Goal: Find specific fact: Find specific fact

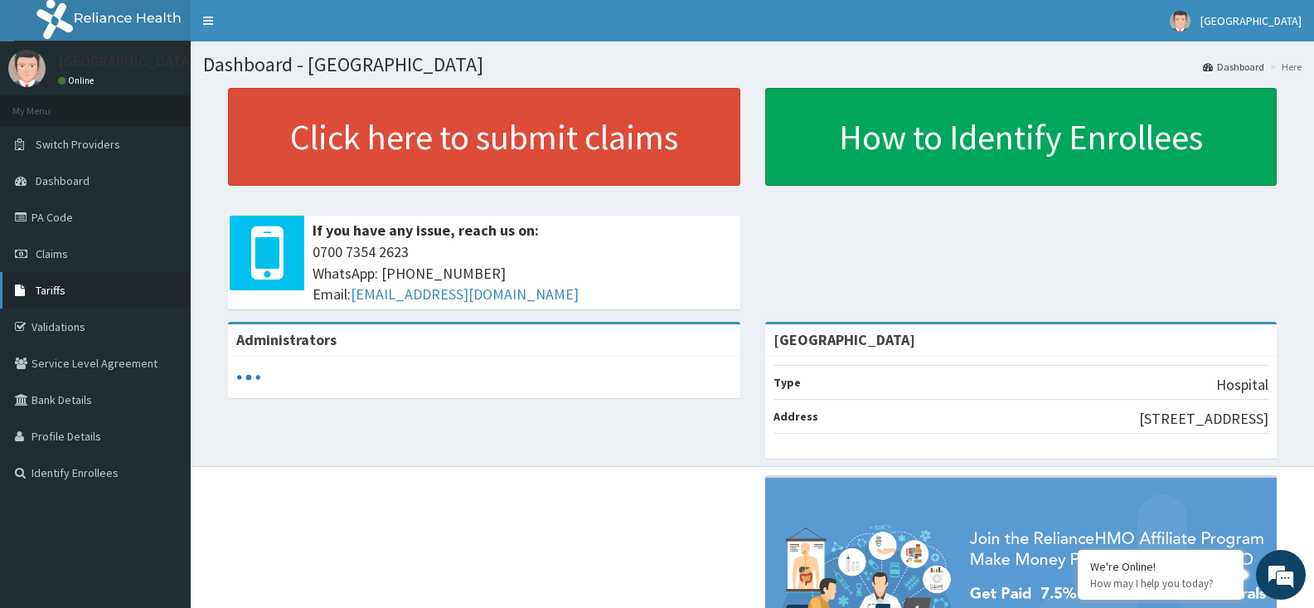
click at [56, 295] on span "Tariffs" at bounding box center [51, 290] width 30 height 15
click at [52, 287] on span "Tariffs" at bounding box center [51, 290] width 30 height 15
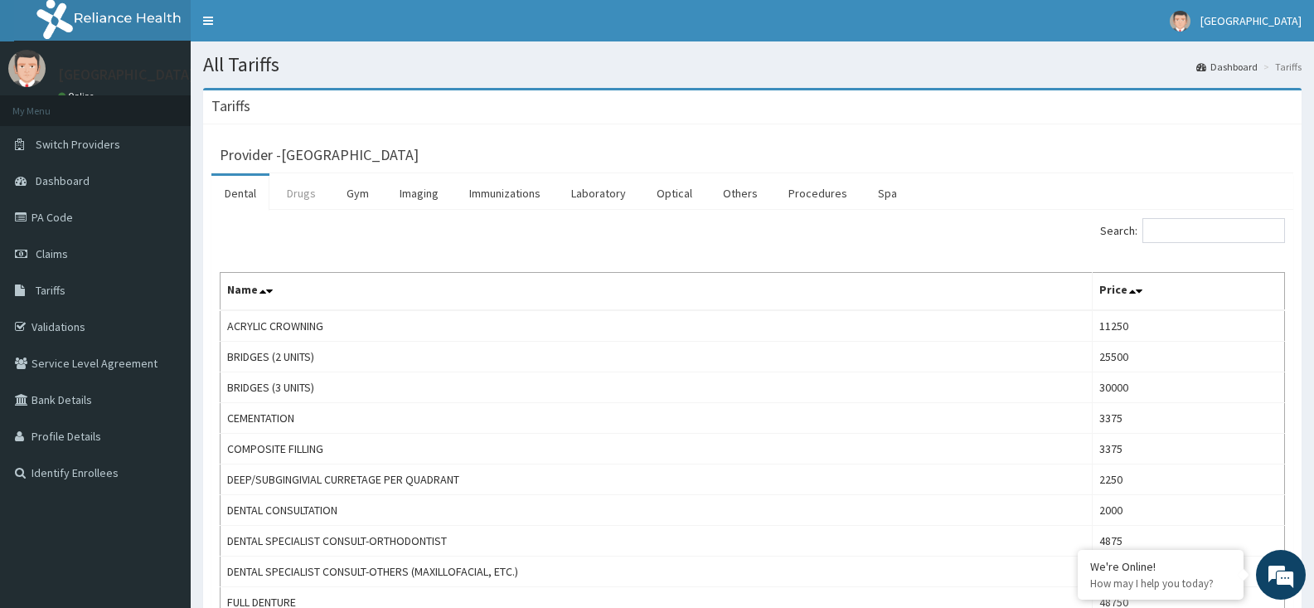
click at [296, 202] on link "Drugs" at bounding box center [302, 193] width 56 height 35
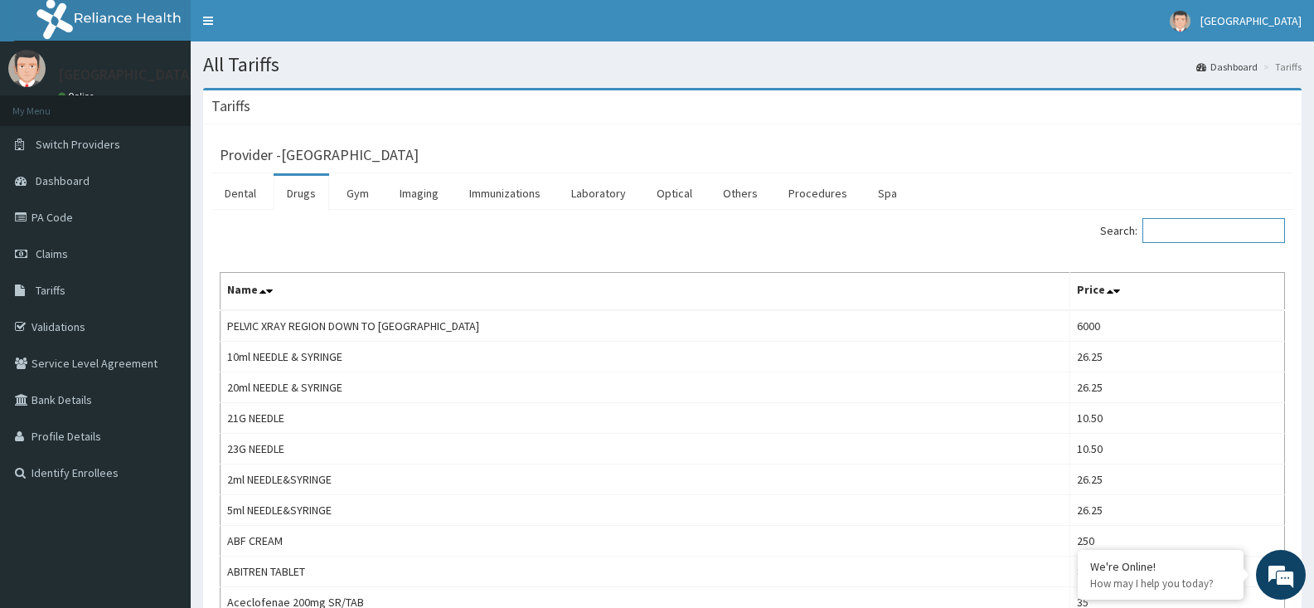
click at [1205, 226] on input "Search:" at bounding box center [1213, 230] width 143 height 25
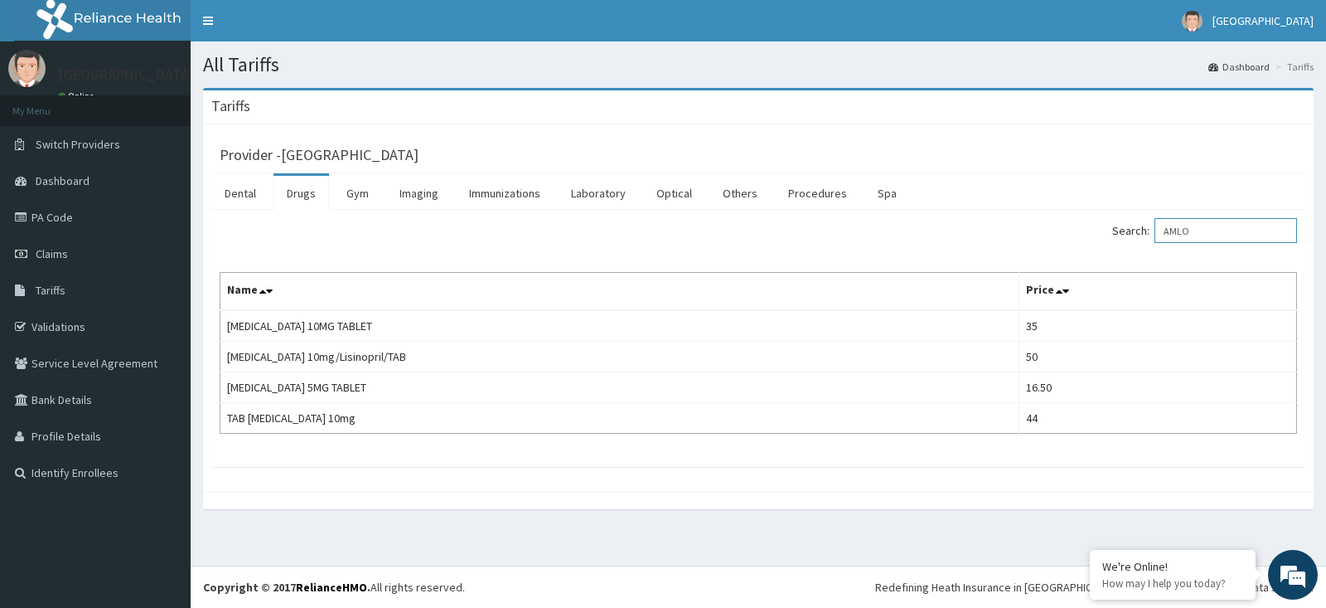
type input "AMLO"
drag, startPoint x: 1206, startPoint y: 233, endPoint x: 981, endPoint y: 231, distance: 225.5
click at [982, 231] on div "Search: AMLO" at bounding box center [1034, 232] width 526 height 29
click at [598, 202] on link "Laboratory" at bounding box center [598, 193] width 81 height 35
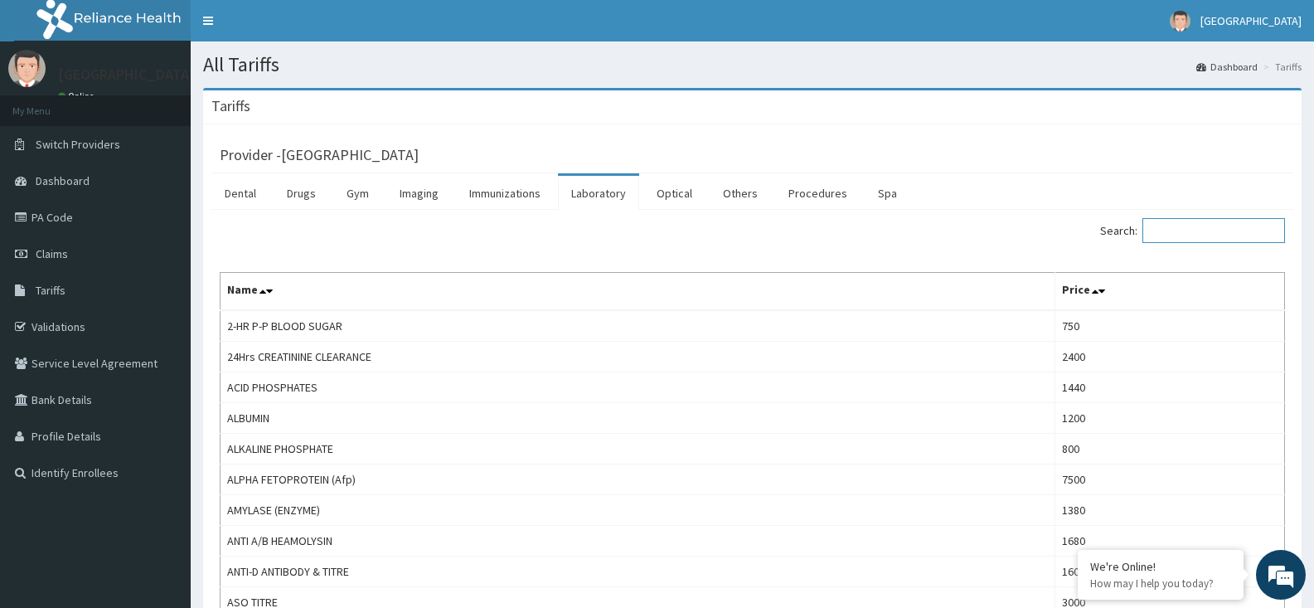
click at [1186, 237] on input "Search:" at bounding box center [1213, 230] width 143 height 25
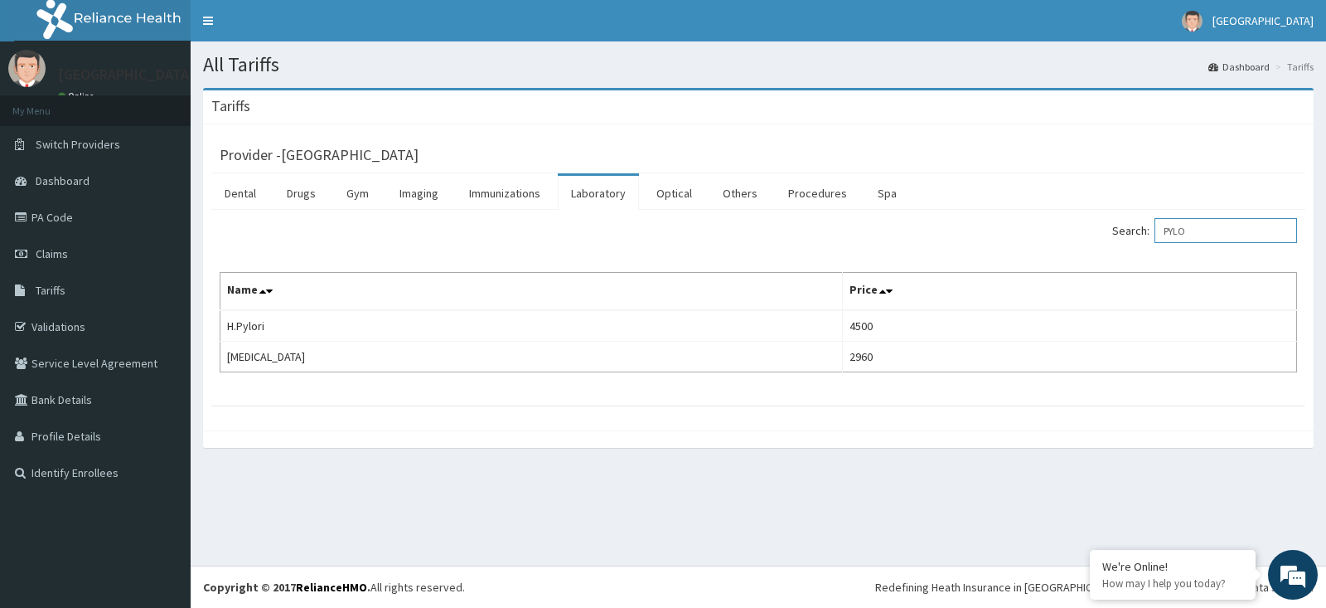
type input "PYLO"
click at [37, 320] on link "Validations" at bounding box center [95, 326] width 191 height 36
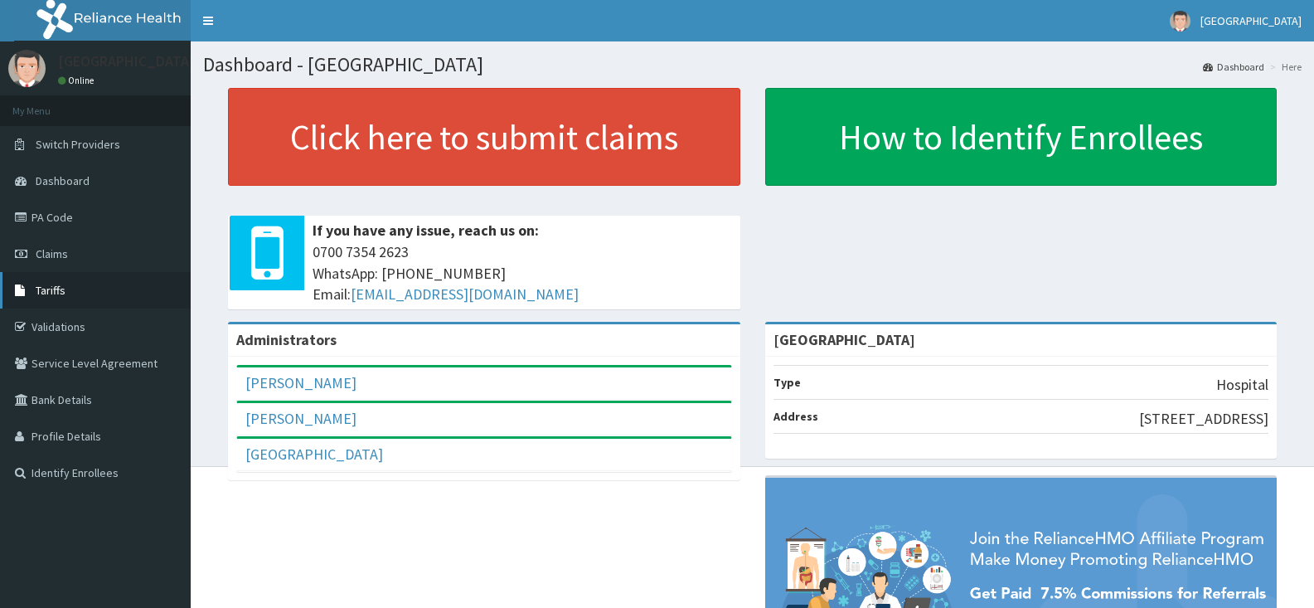
click at [75, 283] on link "Tariffs" at bounding box center [95, 290] width 191 height 36
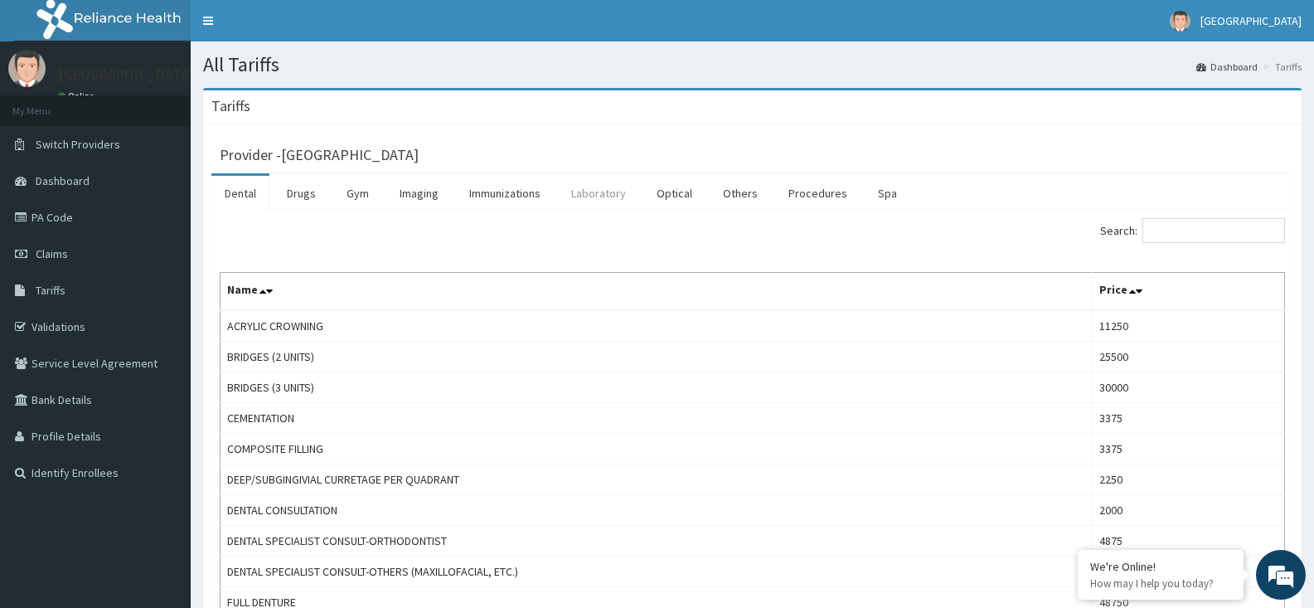
click at [579, 190] on link "Laboratory" at bounding box center [598, 193] width 81 height 35
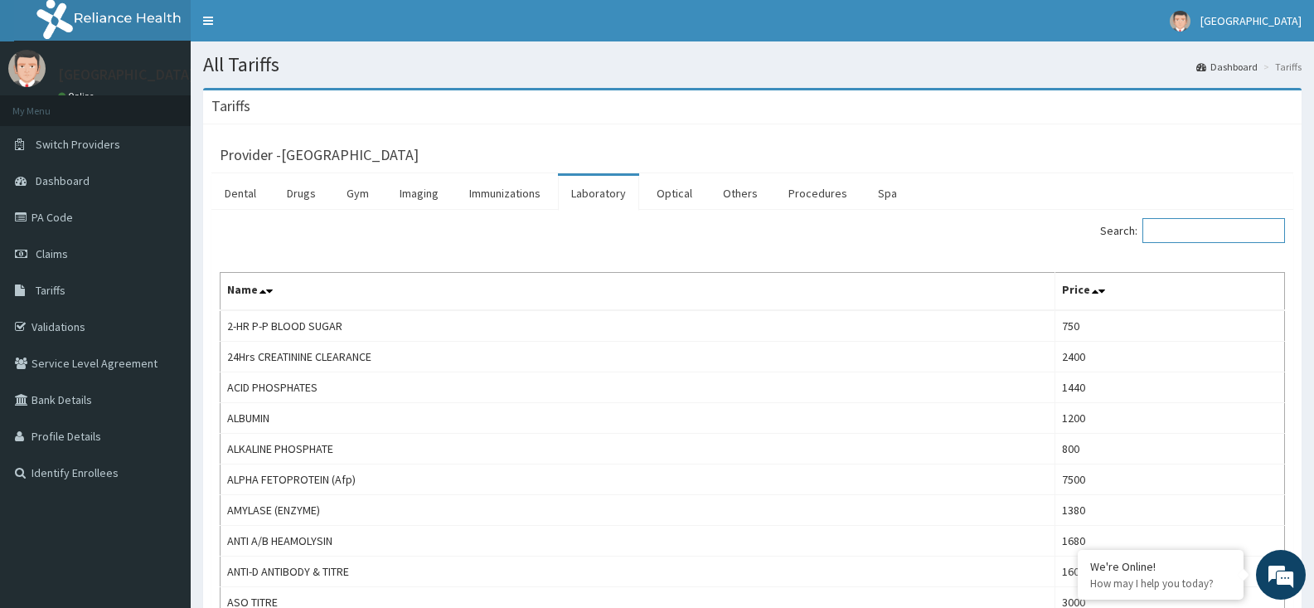
click at [1191, 235] on input "Search:" at bounding box center [1213, 230] width 143 height 25
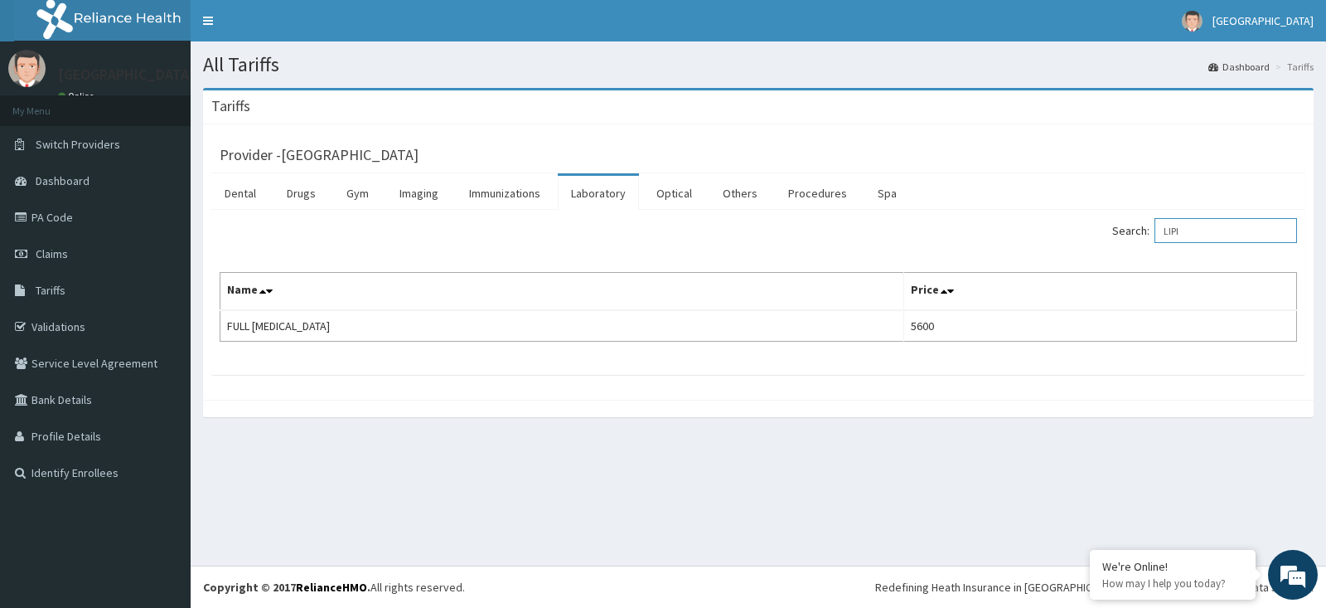
type input "LIPI"
click at [301, 194] on link "Drugs" at bounding box center [302, 193] width 56 height 35
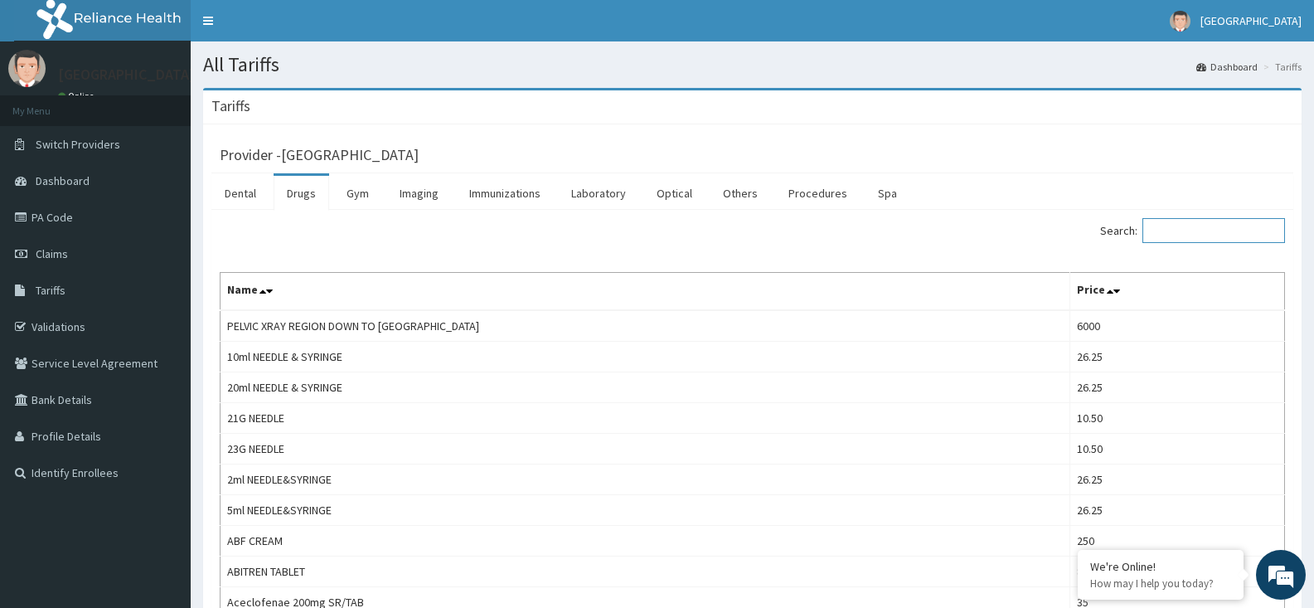
click at [1208, 233] on input "Search:" at bounding box center [1213, 230] width 143 height 25
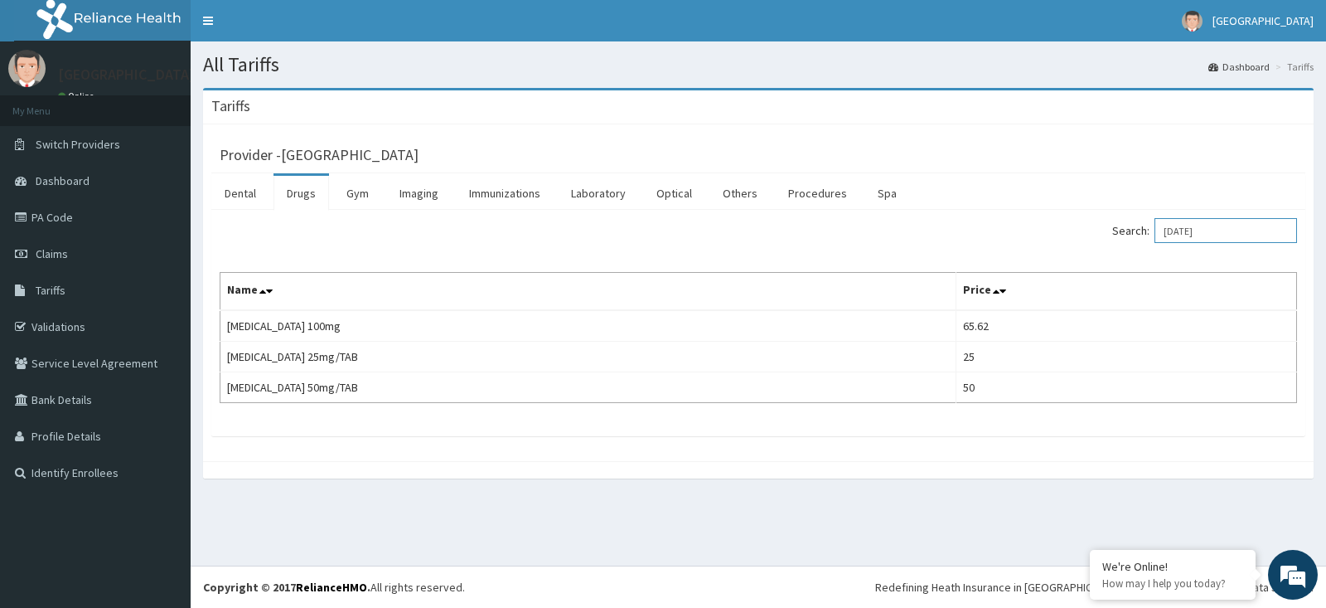
click at [1195, 235] on input "losar" at bounding box center [1226, 230] width 143 height 25
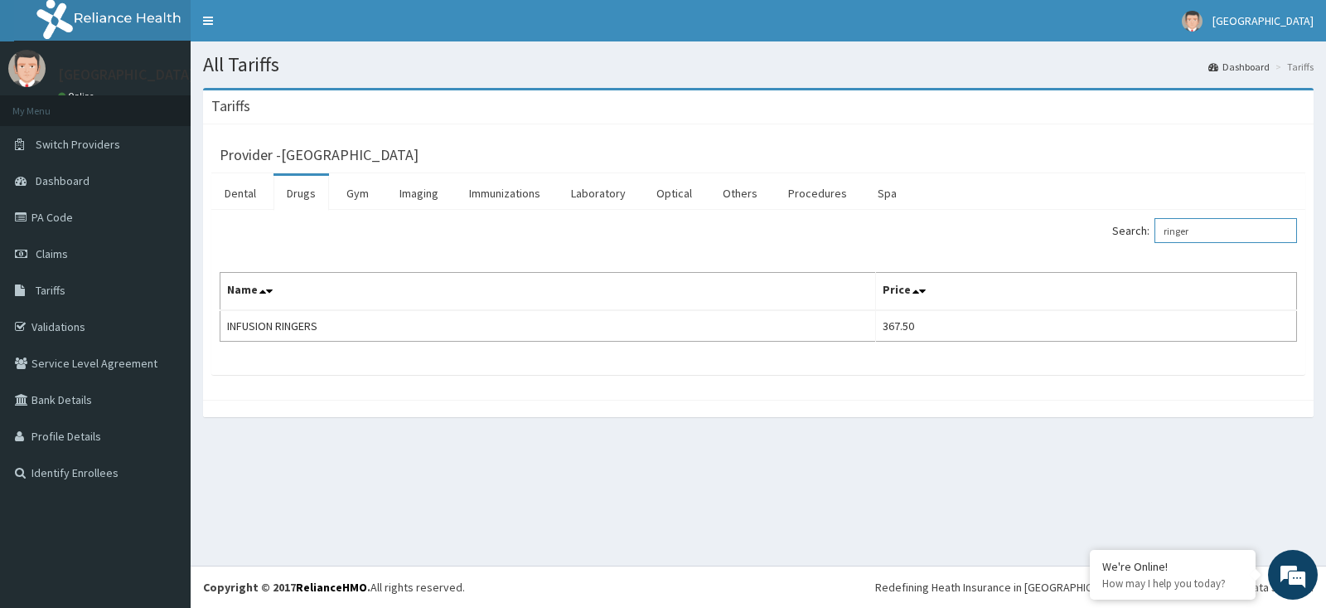
type input "ringer"
